Goal: Communication & Community: Answer question/provide support

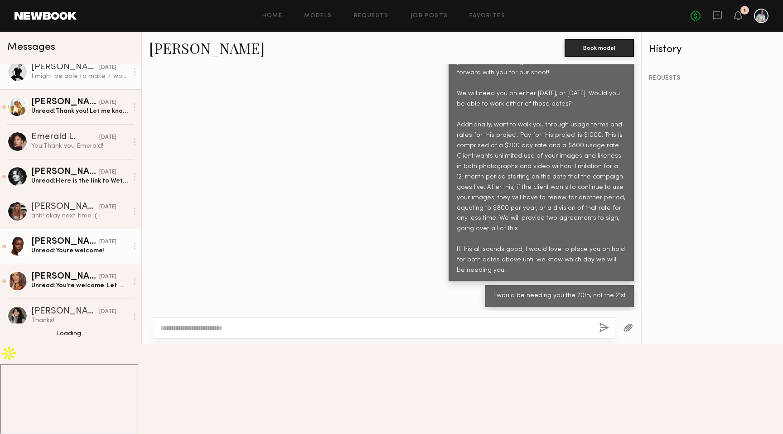
scroll to position [131, 0]
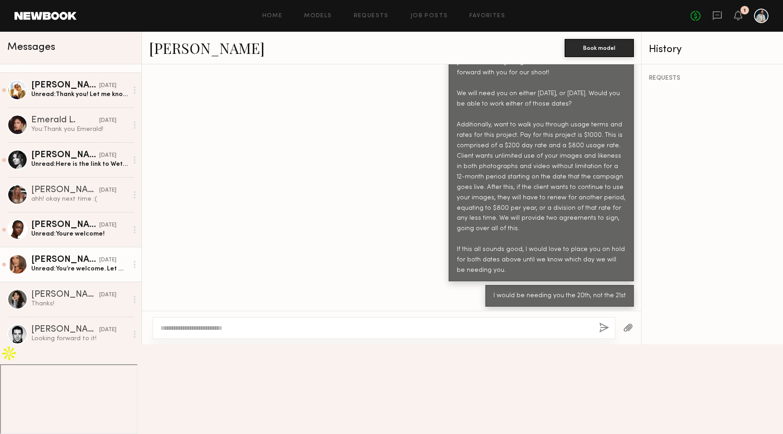
click at [90, 263] on div "[PERSON_NAME]" at bounding box center [65, 260] width 68 height 9
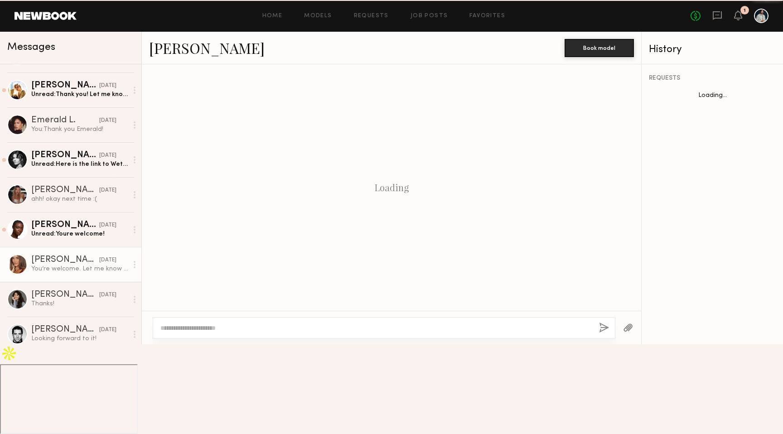
scroll to position [692, 0]
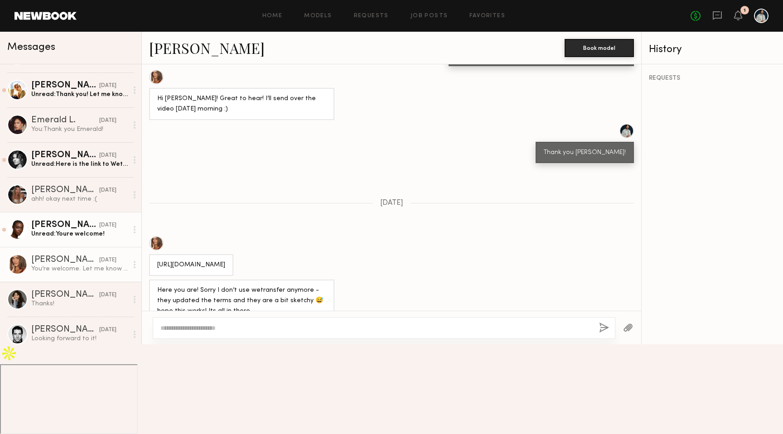
click at [85, 234] on div "Unread: Youre welcome!" at bounding box center [79, 234] width 97 height 9
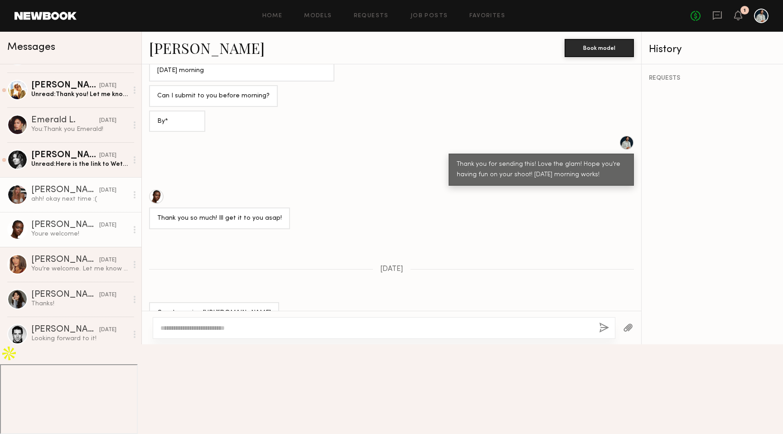
scroll to position [208, 0]
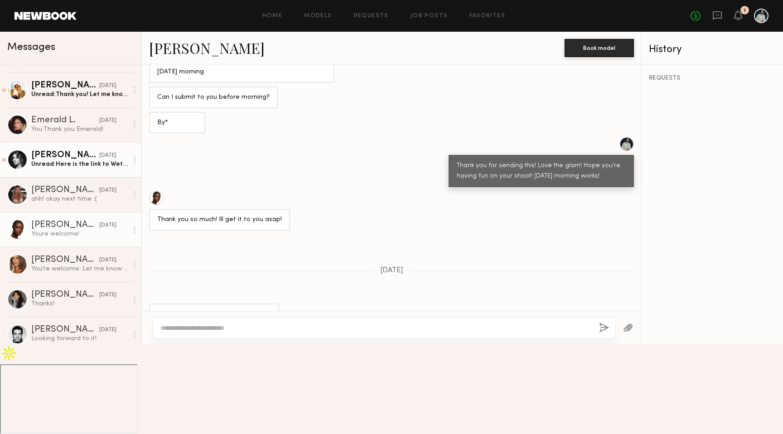
click at [76, 158] on div "Danielle S." at bounding box center [65, 155] width 68 height 9
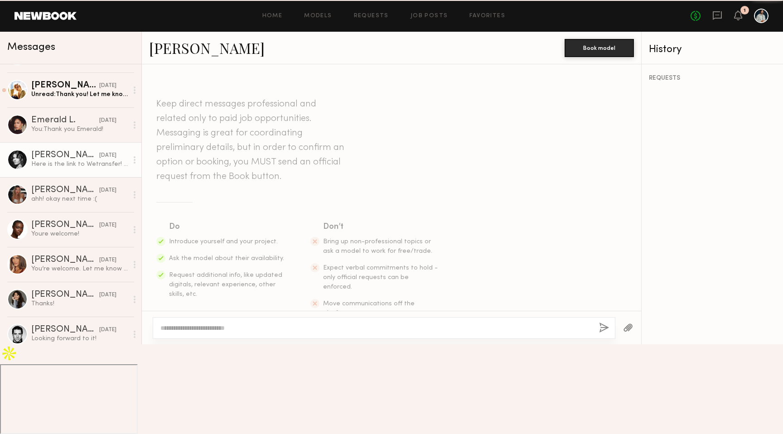
scroll to position [600, 0]
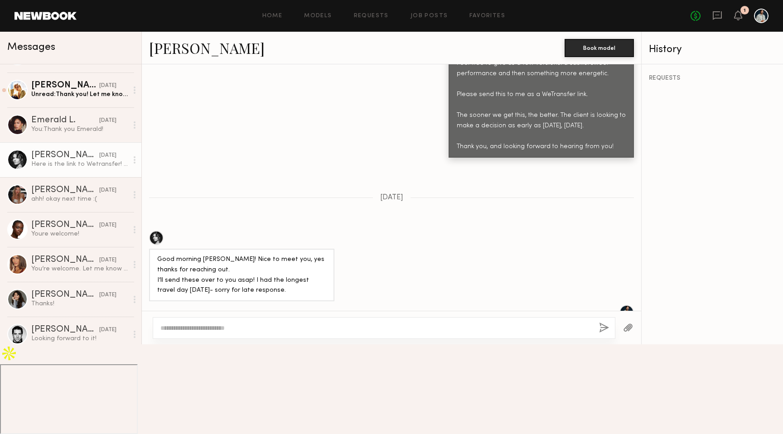
drag, startPoint x: 244, startPoint y: 383, endPoint x: 155, endPoint y: 386, distance: 89.8
click at [155, 386] on div "Here is the link to Wetransfer! Everything was shot today- no makeup and hair w…" at bounding box center [241, 379] width 185 height 63
copy div "https://we.tl/t-loD87vdp1g"
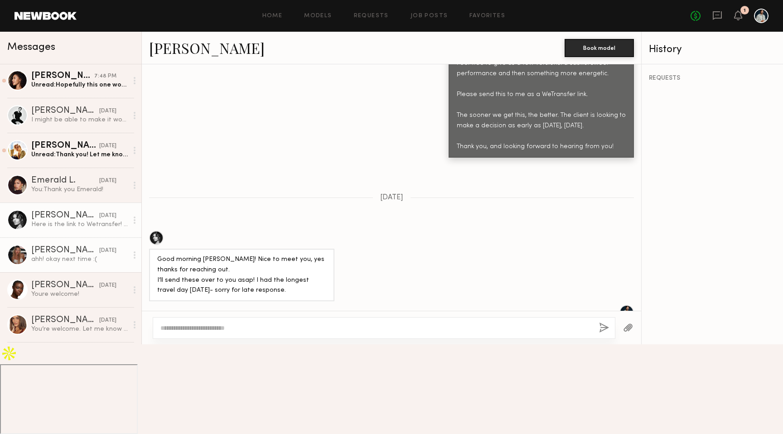
scroll to position [68, 0]
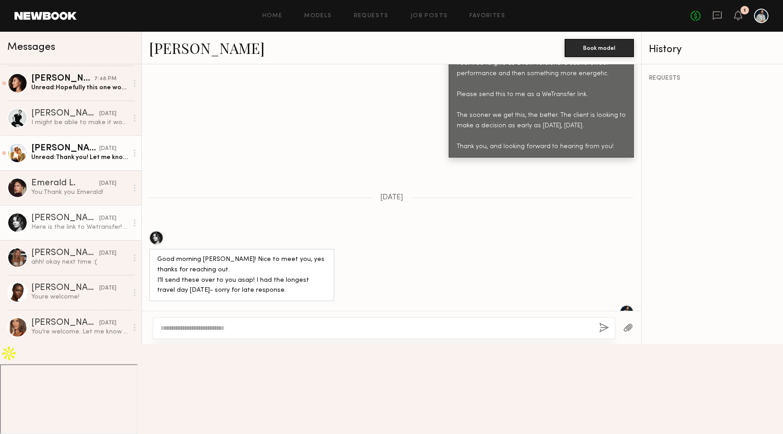
click at [94, 155] on div "Unread: Thank you! Let me know if you need anything else :)" at bounding box center [79, 157] width 97 height 9
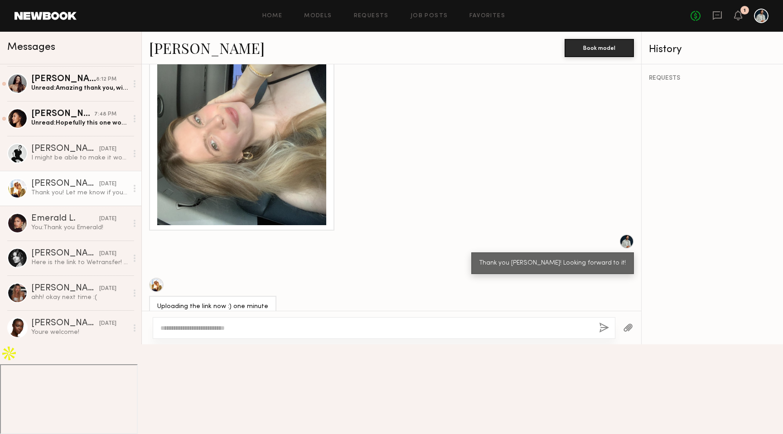
scroll to position [26, 0]
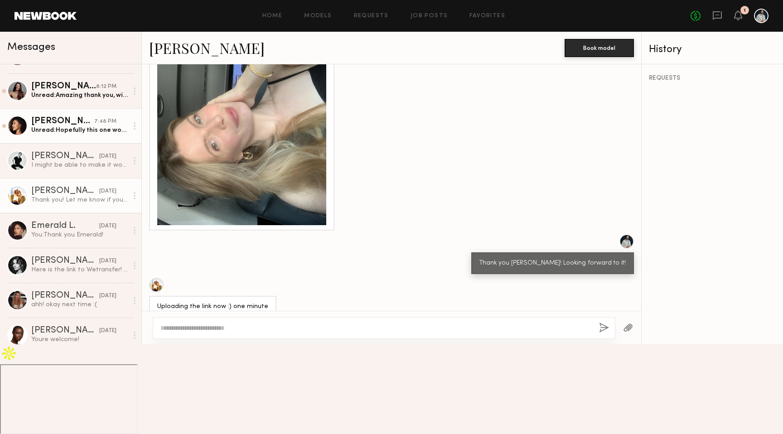
click at [92, 124] on div "Rachael E." at bounding box center [62, 121] width 63 height 9
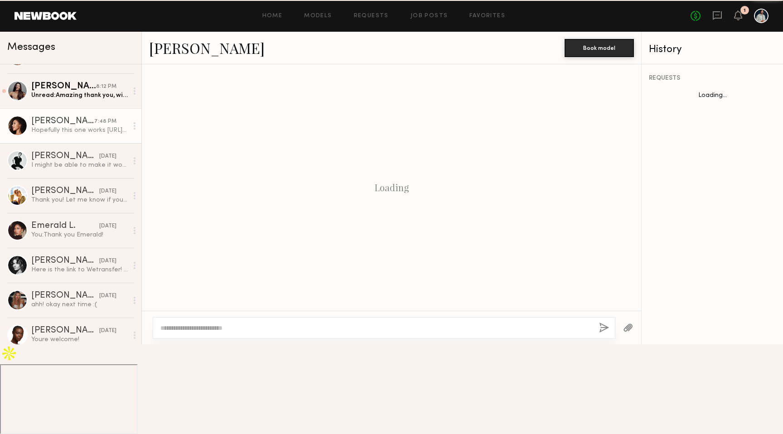
scroll to position [715, 0]
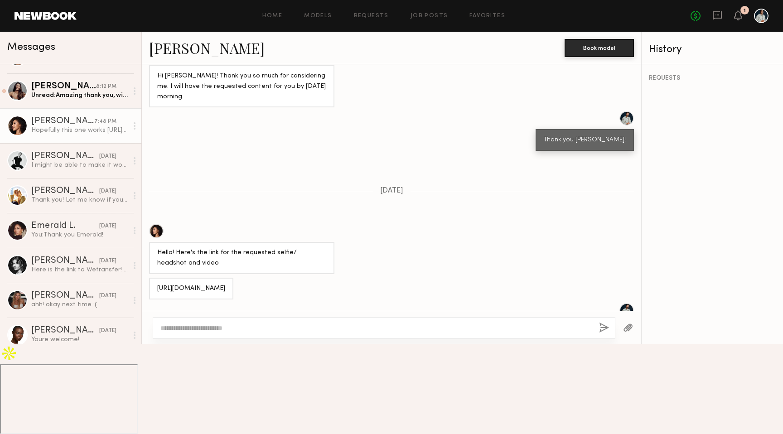
click at [216, 396] on div "Hopefully this one works https://we.tl/t-w924Bw1Byl" at bounding box center [194, 406] width 74 height 21
copy div "https://we.tl/t-w924Bw1Byl"
click at [214, 344] on div at bounding box center [391, 328] width 499 height 34
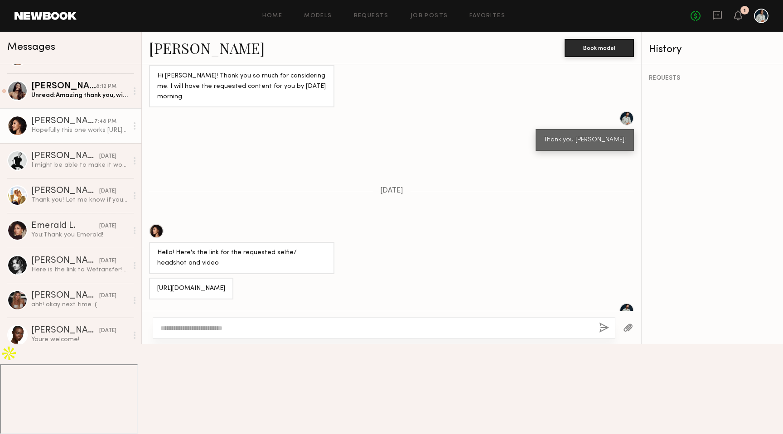
click at [206, 333] on textarea at bounding box center [375, 328] width 431 height 9
type textarea "**********"
click at [602, 334] on button "button" at bounding box center [604, 328] width 10 height 11
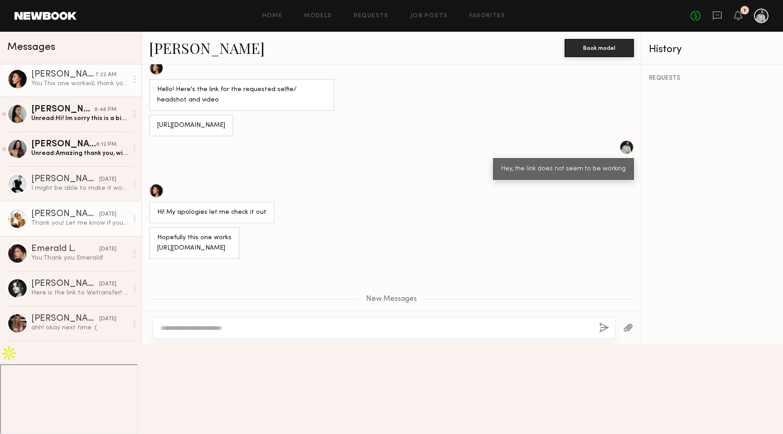
scroll to position [0, 0]
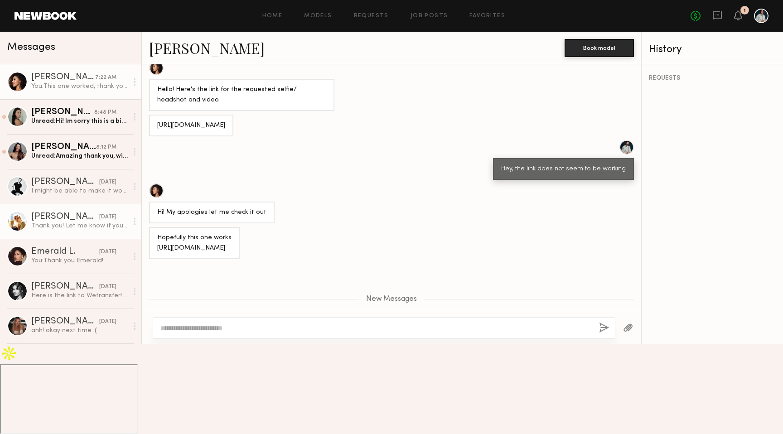
click at [87, 190] on div "I might be able to make it work. Do you know the hours/rate yet?" at bounding box center [79, 191] width 97 height 9
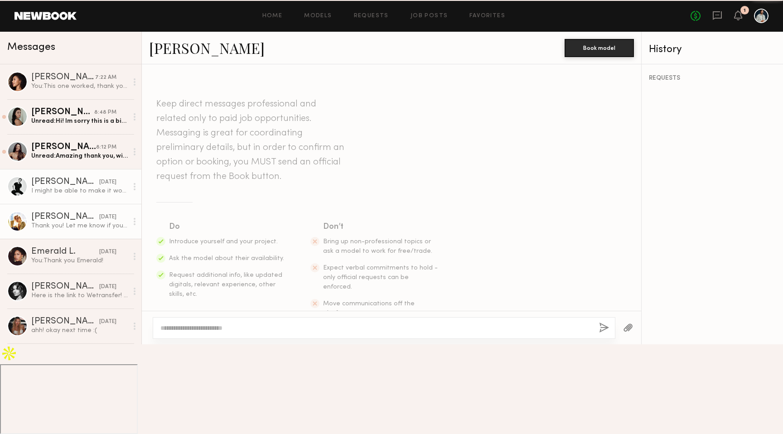
scroll to position [946, 0]
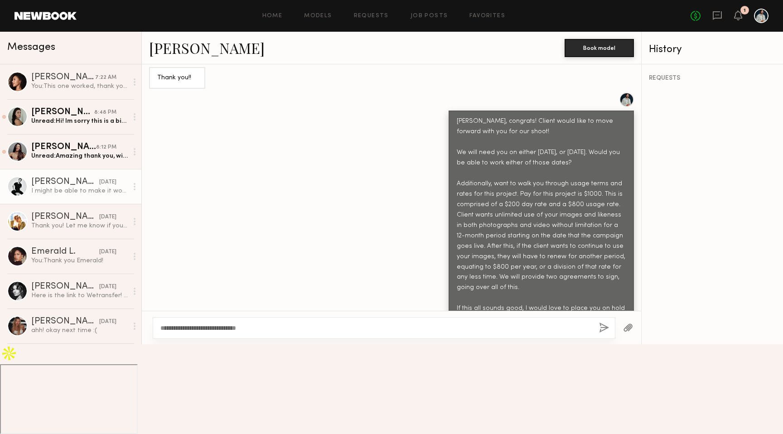
type textarea "**********"
click at [600, 334] on button "button" at bounding box center [604, 328] width 10 height 11
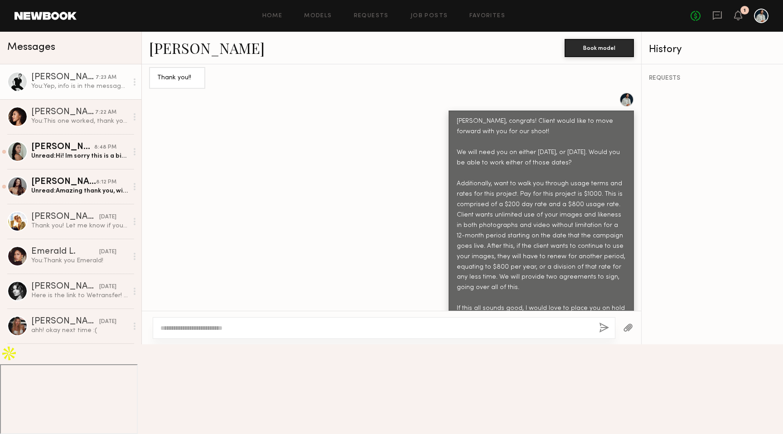
scroll to position [1128, 0]
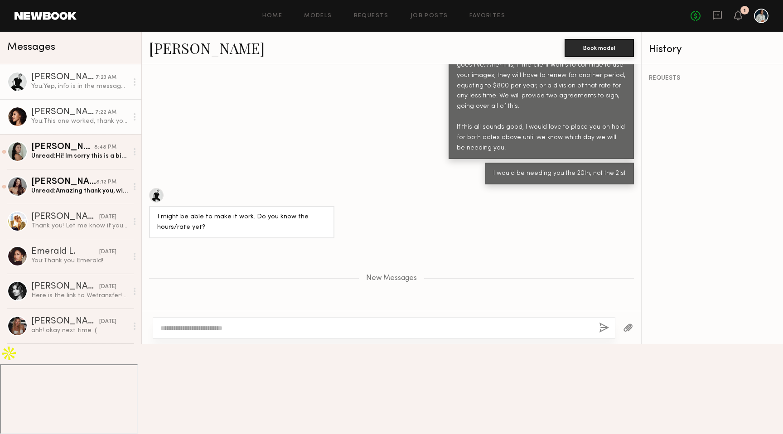
click at [100, 124] on div "You: This one worked, thank you!" at bounding box center [79, 121] width 97 height 9
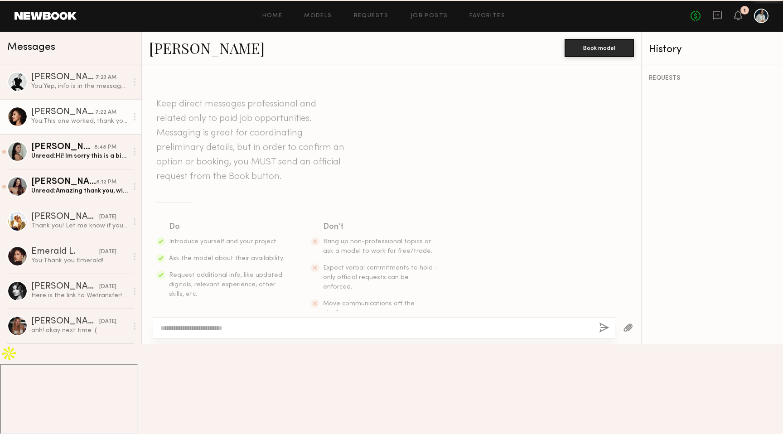
scroll to position [809, 0]
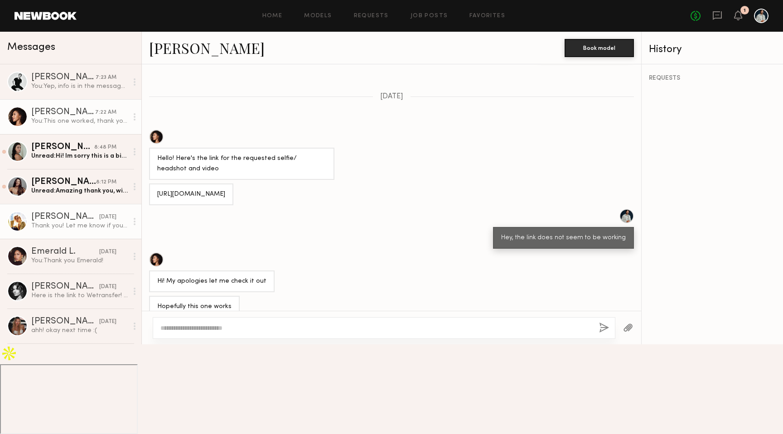
click at [87, 228] on div "Thank you! Let me know if you need anything else :)" at bounding box center [79, 226] width 97 height 9
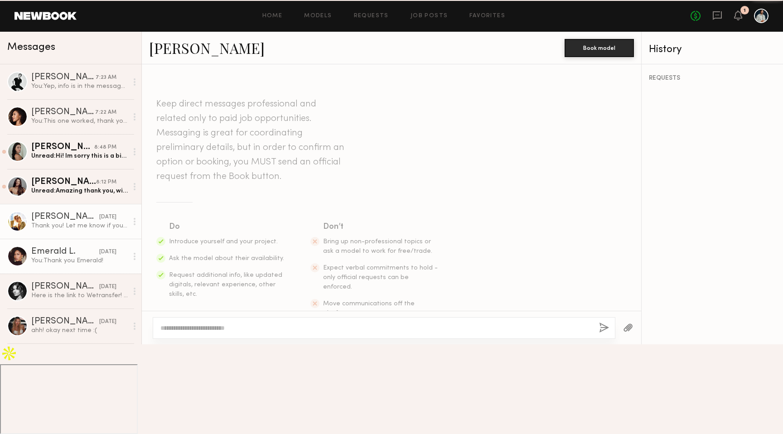
scroll to position [855, 0]
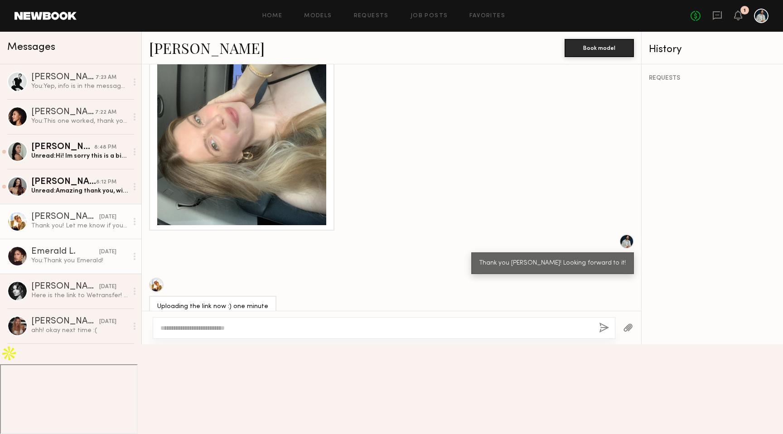
click at [83, 247] on link "Emerald L. yesterday You: Thank you Emerald!" at bounding box center [70, 256] width 141 height 35
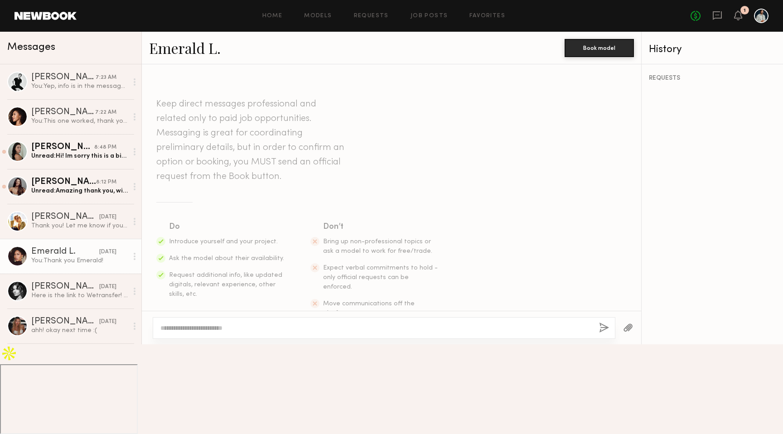
scroll to position [607, 0]
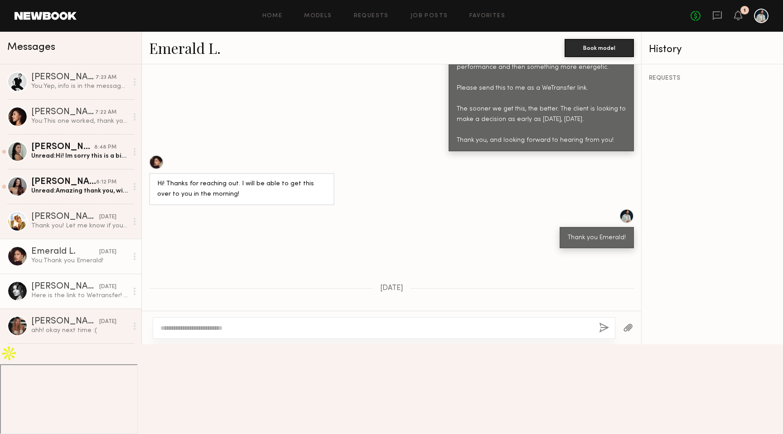
click at [80, 281] on link "Danielle S. yesterday Here is the link to Wetransfer! Everything was shot today…" at bounding box center [70, 291] width 141 height 35
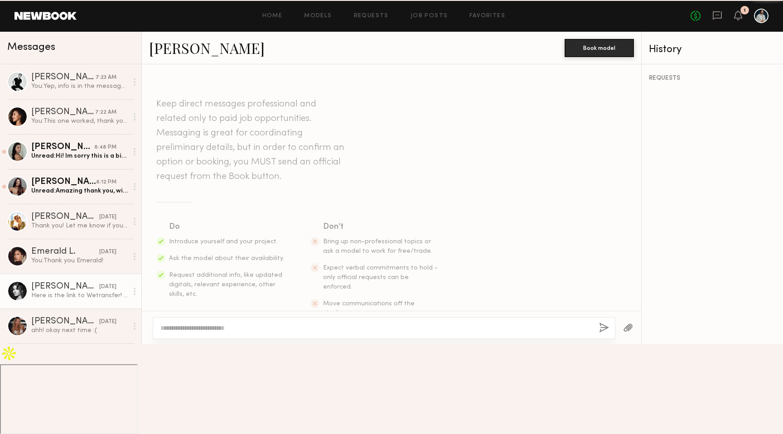
scroll to position [600, 0]
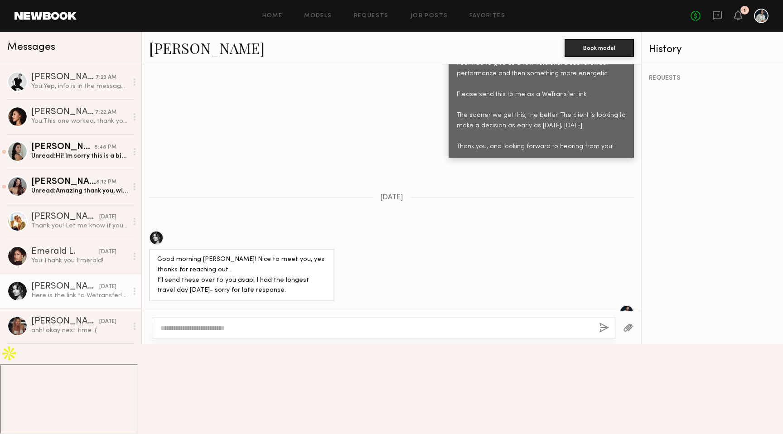
click at [202, 333] on textarea at bounding box center [375, 328] width 431 height 9
type textarea "**********"
click at [604, 334] on button "button" at bounding box center [604, 328] width 10 height 11
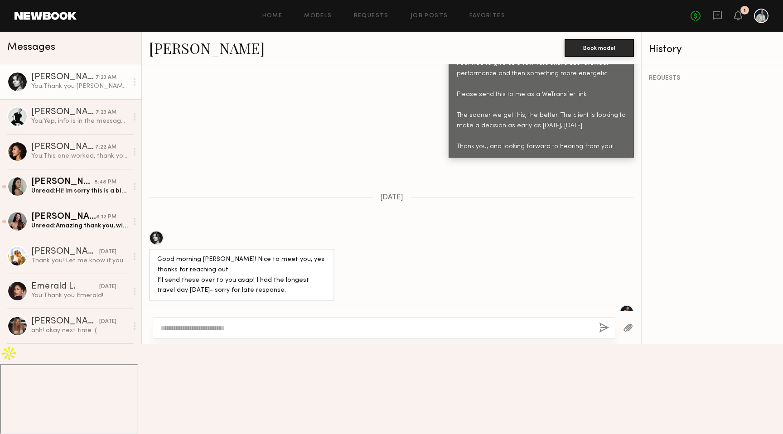
scroll to position [782, 0]
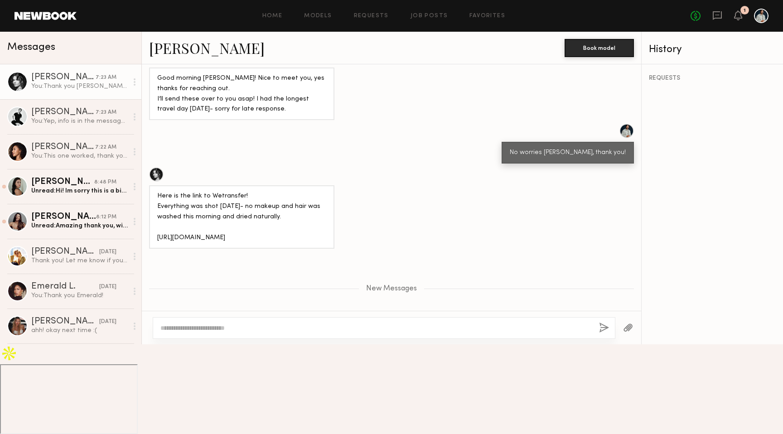
click at [249, 333] on textarea at bounding box center [375, 328] width 431 height 9
type textarea "**********"
click at [595, 339] on div "**********" at bounding box center [384, 328] width 463 height 22
click at [602, 334] on button "button" at bounding box center [604, 328] width 10 height 11
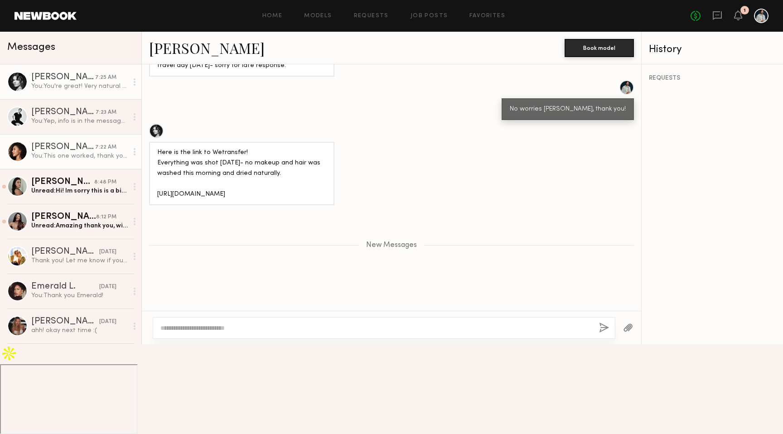
click at [82, 137] on link "Rachael E. 7:22 AM You: This one worked, thank you!" at bounding box center [70, 151] width 141 height 35
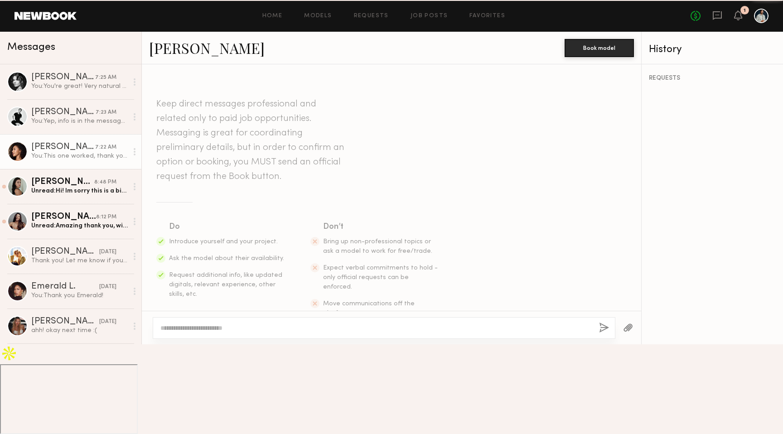
scroll to position [809, 0]
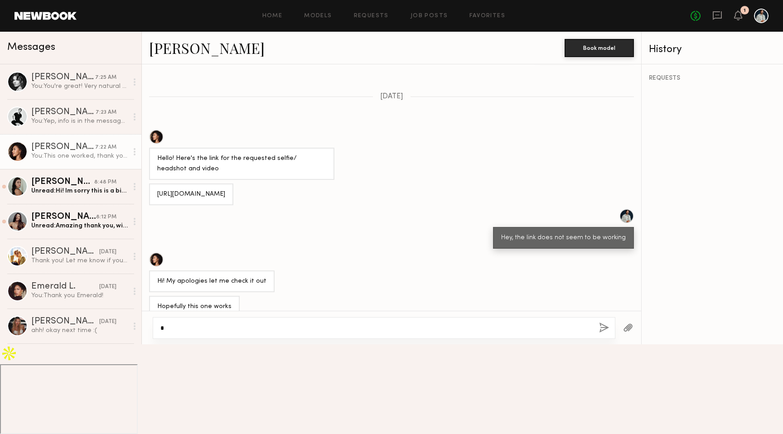
click at [247, 333] on textarea at bounding box center [375, 328] width 431 height 9
type textarea "**********"
click at [602, 334] on button "button" at bounding box center [604, 328] width 10 height 11
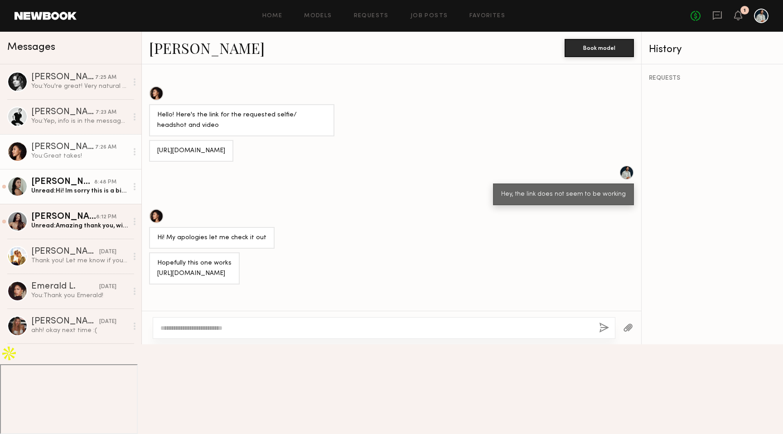
click at [67, 184] on div "Ella O." at bounding box center [62, 182] width 63 height 9
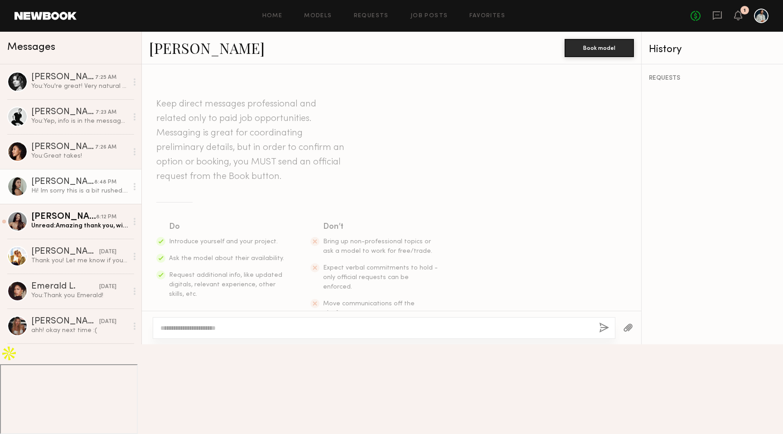
scroll to position [940, 0]
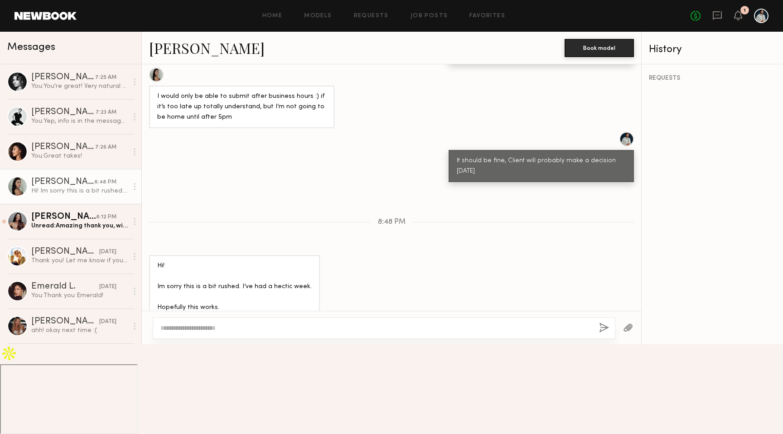
drag, startPoint x: 294, startPoint y: 381, endPoint x: 158, endPoint y: 301, distance: 158.0
click at [158, 301] on div "Hi! Im sorry this is a bit rushed. I’ve had a hectic week. Hopefully this works…" at bounding box center [234, 297] width 155 height 73
copy div "https://wetransfer.com/downloads/bc686f8a85aea8dbd262c754b0f2abec20250813014644…"
click at [256, 333] on textarea at bounding box center [375, 328] width 431 height 9
type textarea "**********"
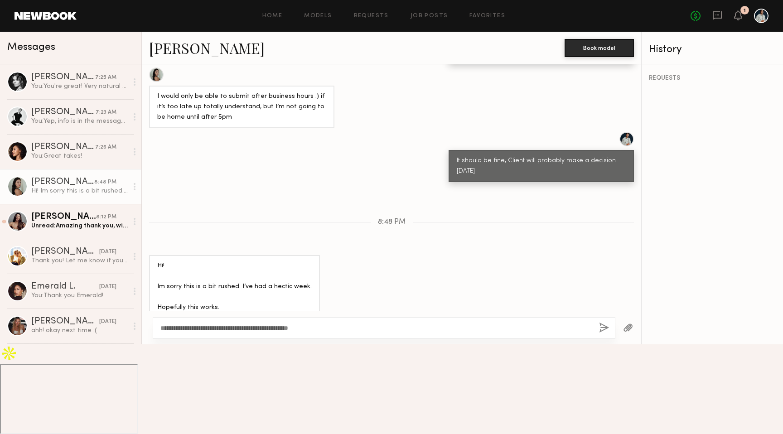
click at [600, 334] on button "button" at bounding box center [604, 328] width 10 height 11
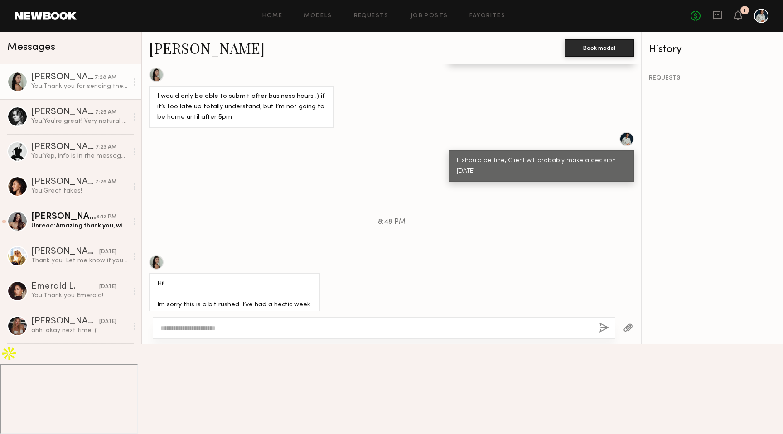
scroll to position [1122, 0]
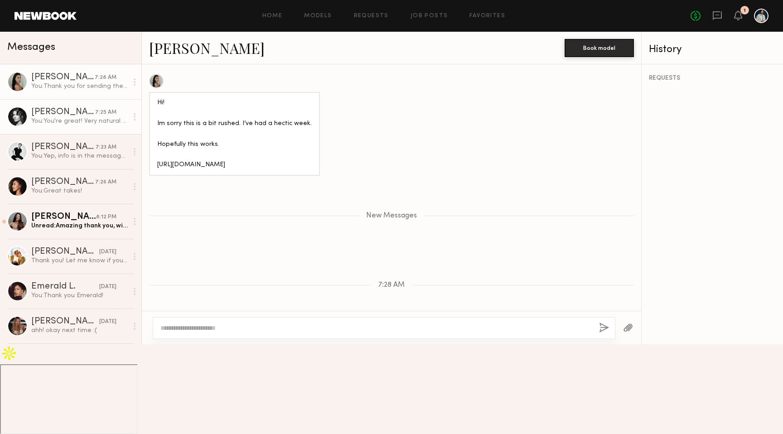
click at [83, 111] on div "Danielle S." at bounding box center [63, 112] width 64 height 9
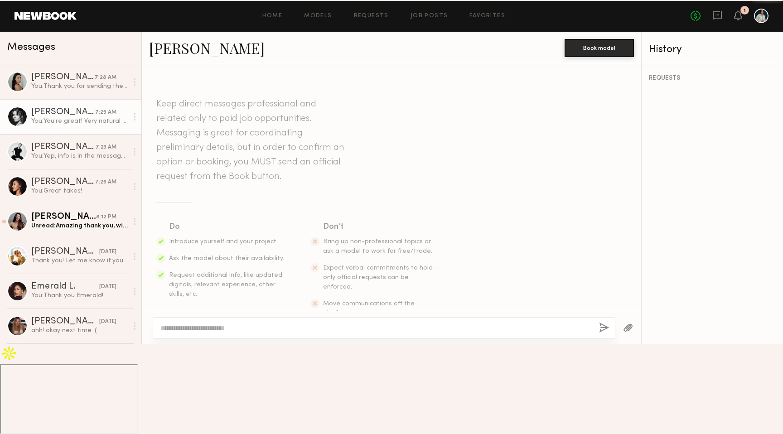
scroll to position [756, 0]
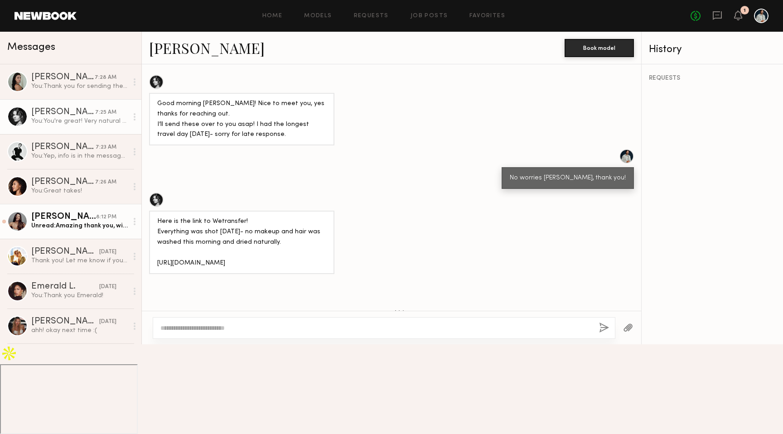
click at [64, 220] on div "Elke K." at bounding box center [63, 217] width 65 height 9
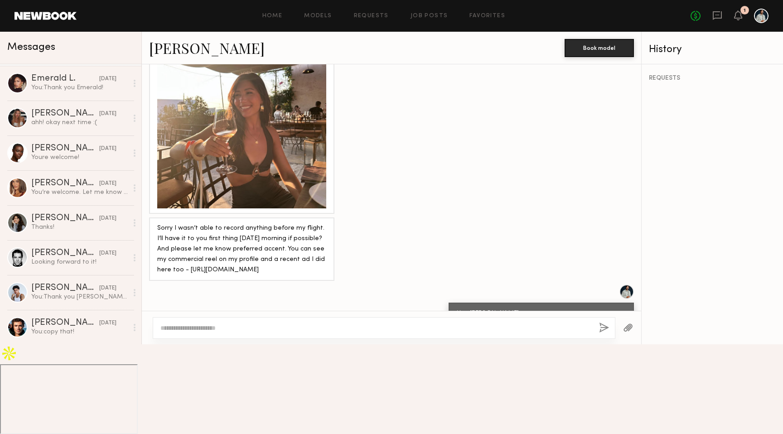
scroll to position [210, 0]
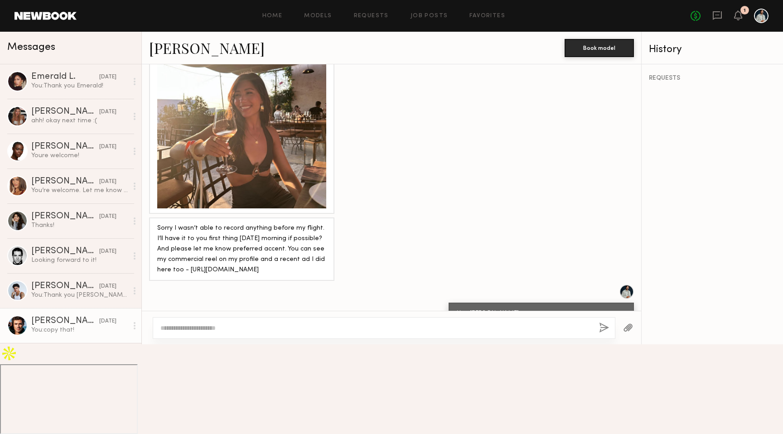
click at [77, 324] on div "Chase H." at bounding box center [65, 321] width 68 height 9
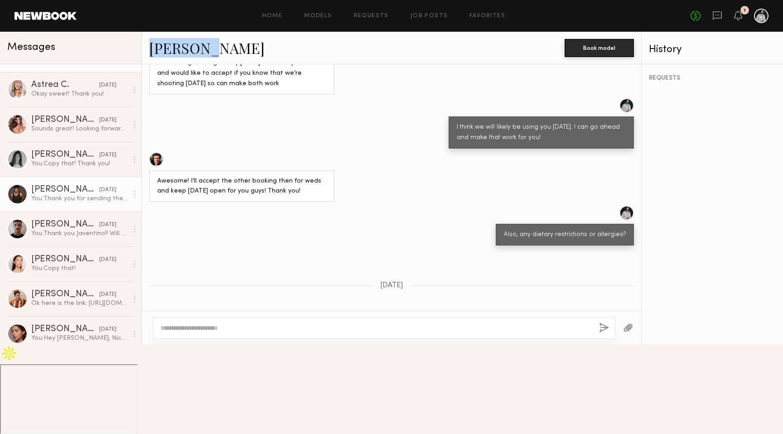
scroll to position [484, 0]
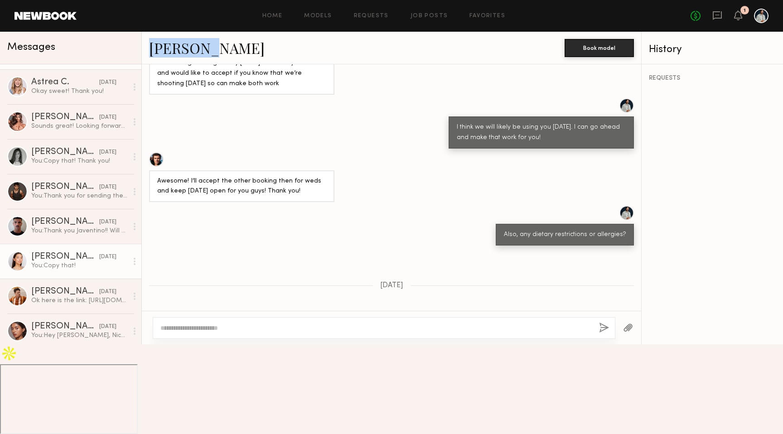
click at [70, 273] on link "Mariko M. yesterday You: Copy that!" at bounding box center [70, 261] width 141 height 35
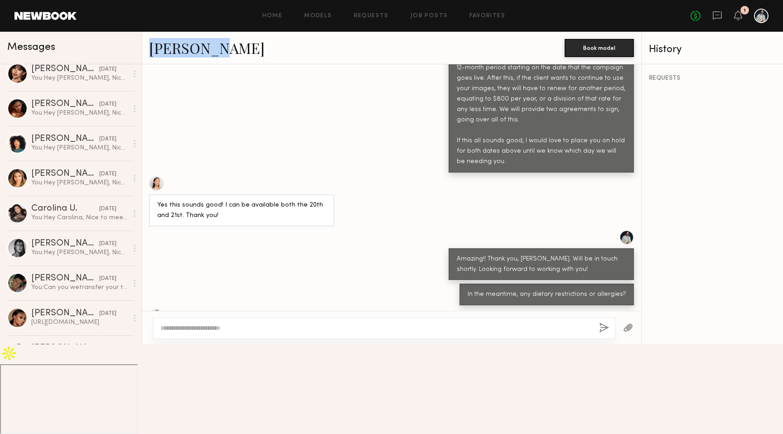
scroll to position [825, 0]
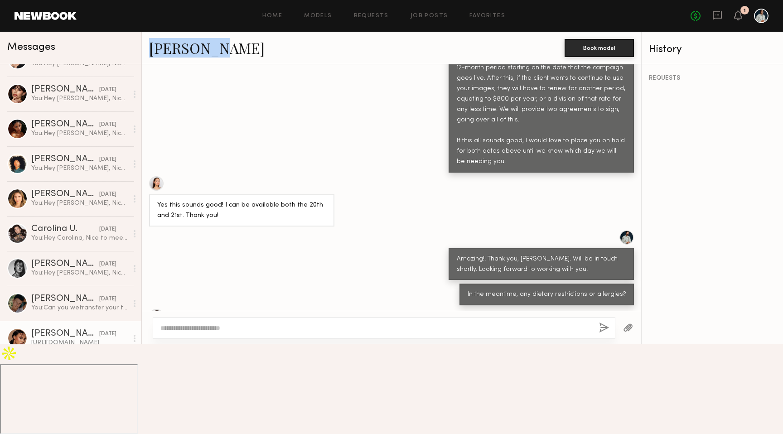
click at [77, 334] on div "Jasmine N." at bounding box center [65, 333] width 68 height 9
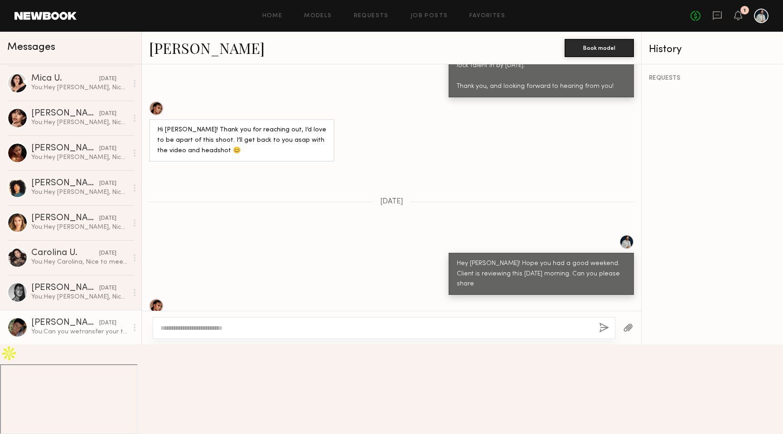
scroll to position [800, 0]
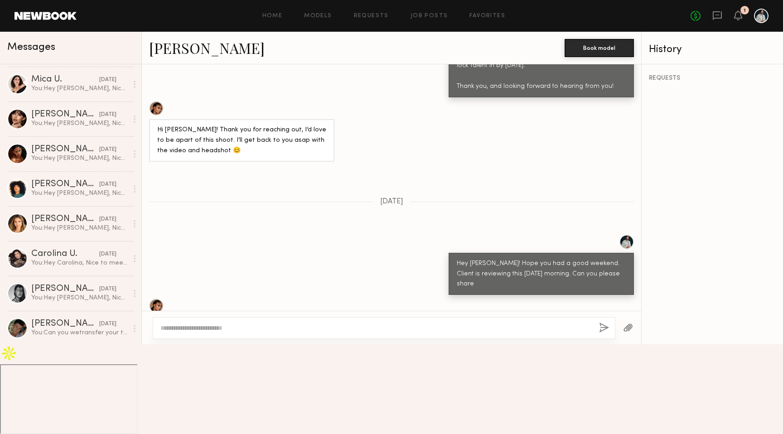
click at [228, 333] on textarea at bounding box center [375, 328] width 431 height 9
type textarea "**********"
click at [603, 334] on button "button" at bounding box center [604, 328] width 10 height 11
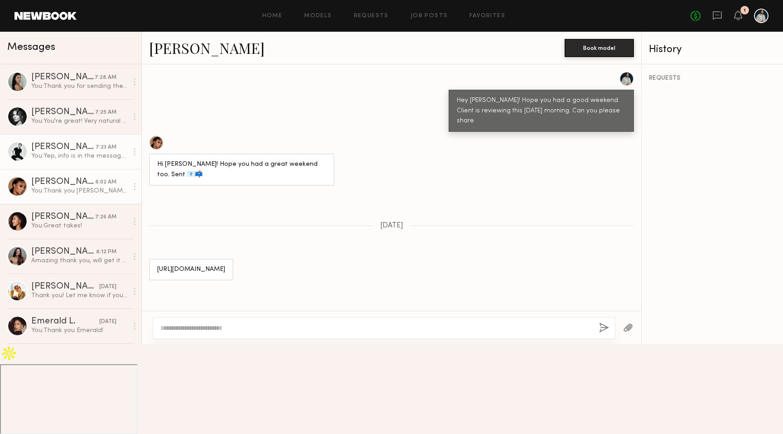
click at [84, 157] on div "You: Yep, info is in the message above" at bounding box center [79, 156] width 97 height 9
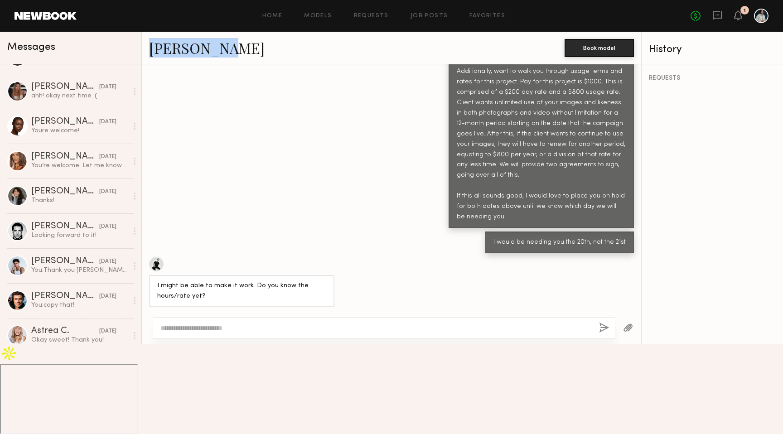
scroll to position [318, 0]
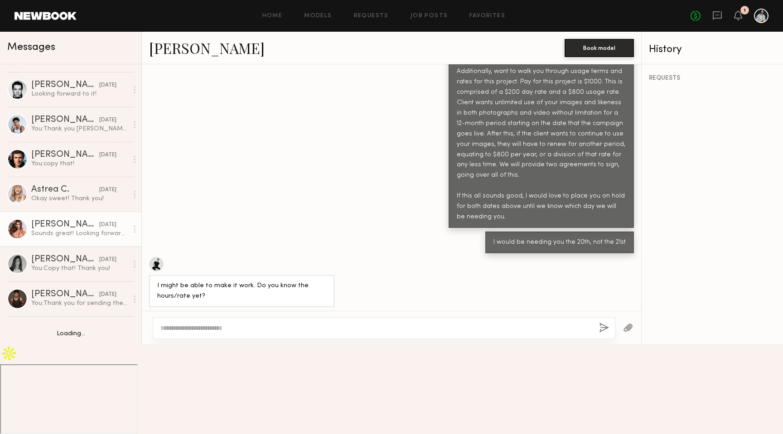
scroll to position [412, 0]
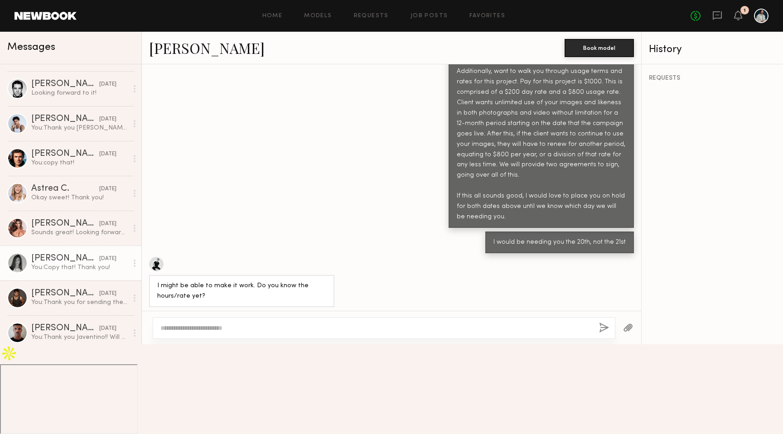
click at [70, 258] on div "Tayler C." at bounding box center [65, 258] width 68 height 9
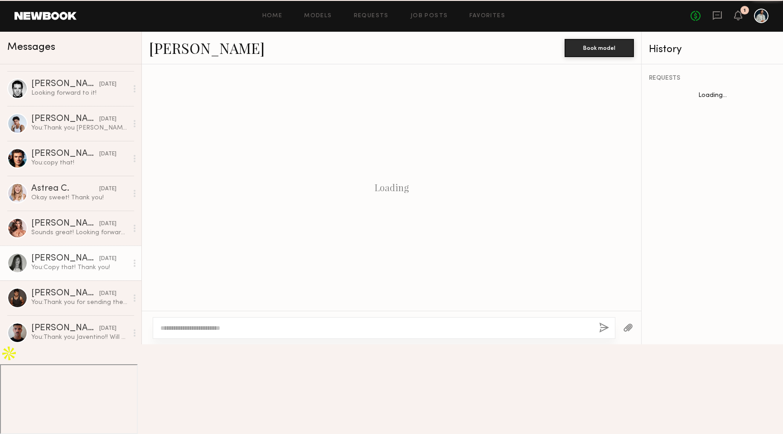
scroll to position [608, 0]
